Goal: Check status

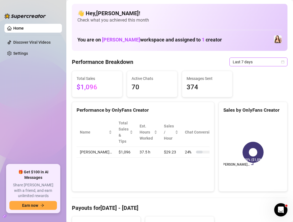
click at [252, 62] on span "Last 7 days" at bounding box center [258, 62] width 51 height 8
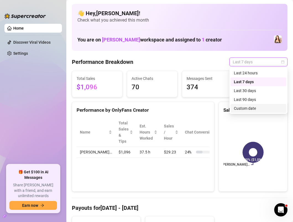
click at [241, 109] on div "Custom date" at bounding box center [258, 108] width 49 height 6
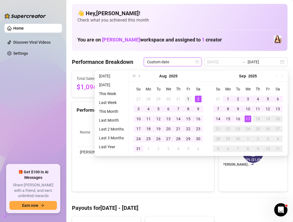
type input "[DATE]"
click at [187, 99] on div "1" at bounding box center [188, 99] width 7 height 7
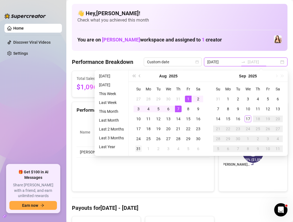
type input "[DATE]"
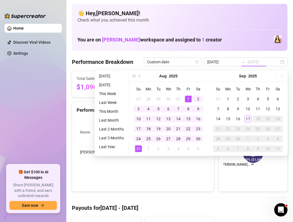
click at [137, 150] on div "31" at bounding box center [138, 148] width 7 height 7
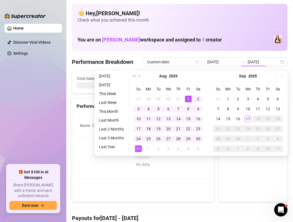
type input "[DATE]"
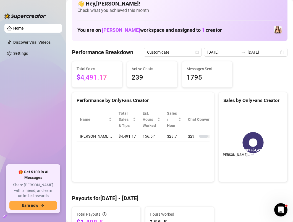
scroll to position [7, 0]
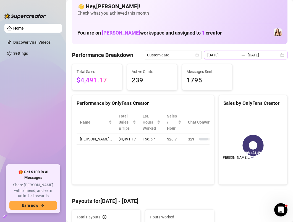
click at [286, 57] on div "[DATE] [DATE]" at bounding box center [245, 55] width 83 height 9
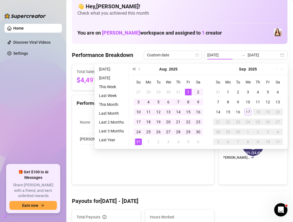
click at [133, 67] on button "Last year (Control + left)" at bounding box center [134, 69] width 6 height 11
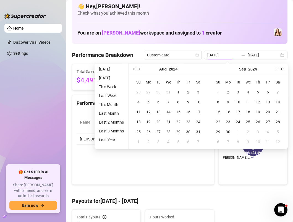
click at [282, 70] on span "Next year (Control + right)" at bounding box center [282, 69] width 3 height 3
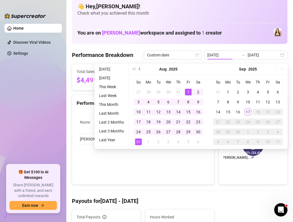
click at [138, 69] on button "Previous month (PageUp)" at bounding box center [140, 69] width 6 height 11
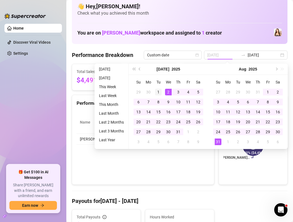
type input "[DATE]"
click at [157, 92] on div "1" at bounding box center [158, 92] width 7 height 7
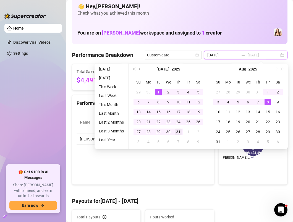
type input "[DATE]"
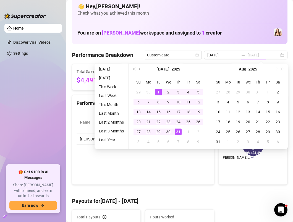
click at [177, 132] on div "31" at bounding box center [178, 131] width 7 height 7
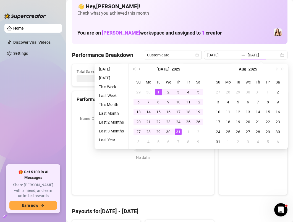
type input "[DATE]"
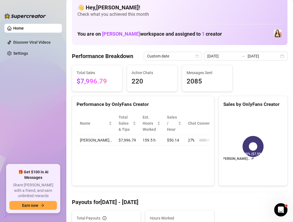
scroll to position [4, 0]
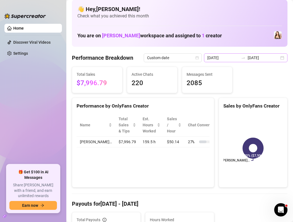
click at [280, 59] on div "[DATE] [DATE]" at bounding box center [245, 57] width 83 height 9
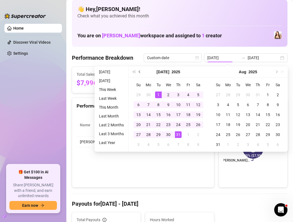
click at [139, 70] on span "Previous month (PageUp)" at bounding box center [140, 71] width 3 height 3
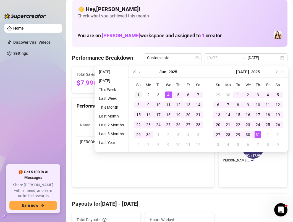
type input "[DATE]"
click at [134, 94] on td "1" at bounding box center [138, 95] width 10 height 10
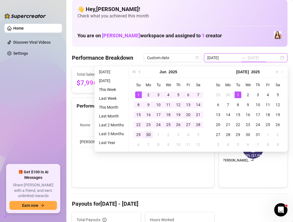
type input "[DATE]"
click at [149, 133] on div "30" at bounding box center [148, 134] width 7 height 7
type input "[DATE]"
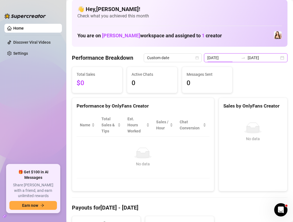
click at [238, 59] on input "[DATE]" at bounding box center [222, 58] width 31 height 6
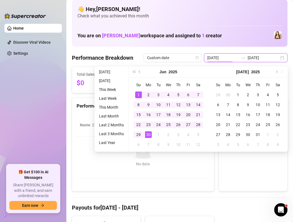
click at [281, 57] on div "[DATE] [DATE]" at bounding box center [245, 57] width 83 height 9
click at [275, 70] on button "Next month (PageDown)" at bounding box center [276, 71] width 6 height 11
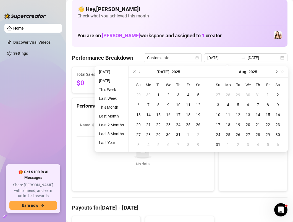
click at [275, 70] on button "Next month (PageDown)" at bounding box center [276, 71] width 6 height 11
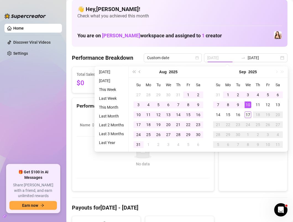
type input "[DATE]"
click at [246, 115] on div "17" at bounding box center [247, 114] width 7 height 7
click at [246, 115] on div "No data No data" at bounding box center [253, 150] width 68 height 82
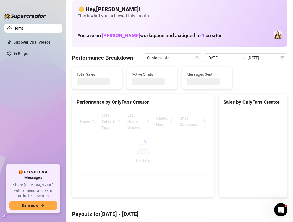
type input "[DATE]"
click at [246, 115] on canvas at bounding box center [252, 151] width 59 height 83
